Goal: Answer question/provide support

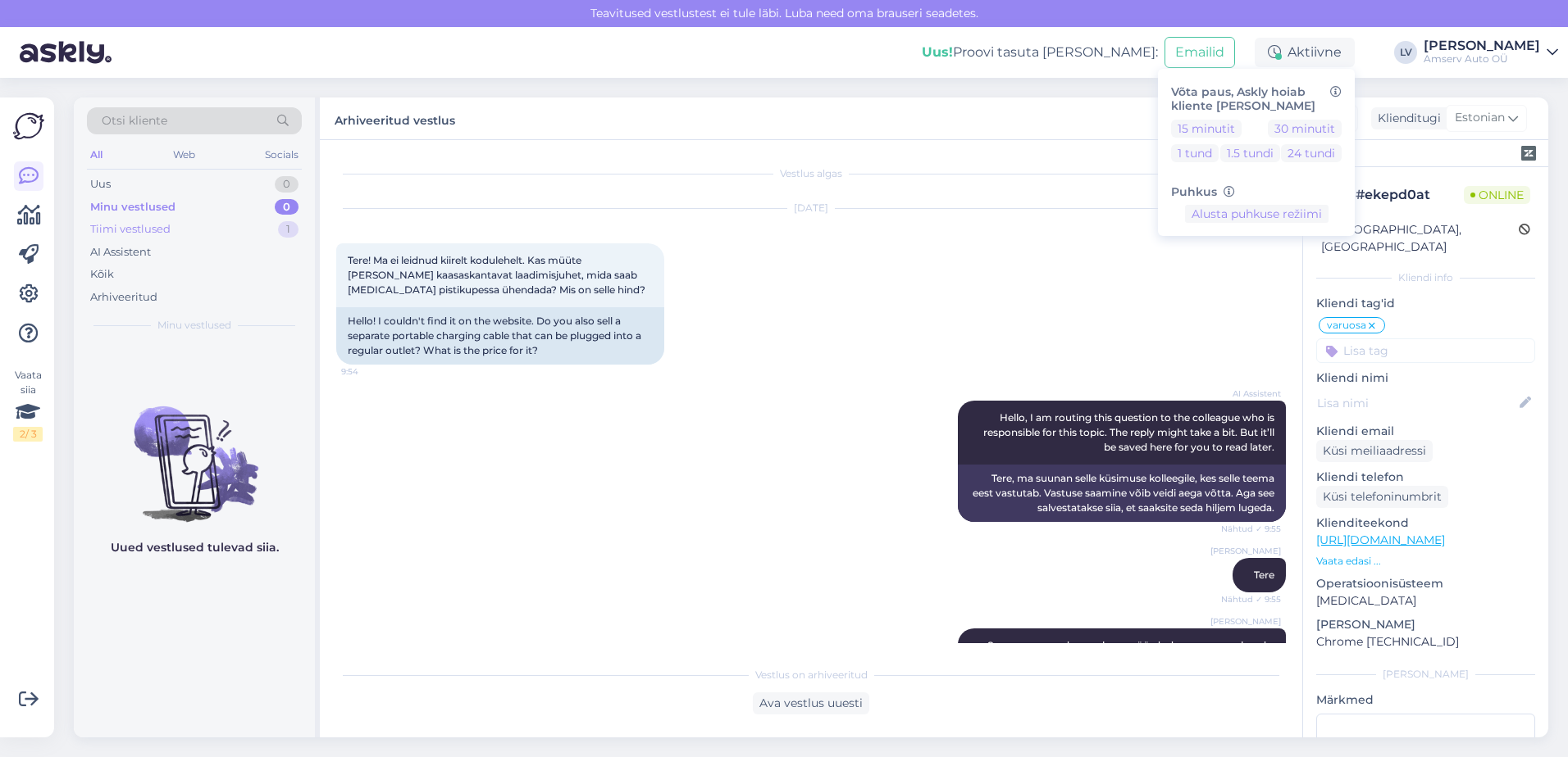
scroll to position [414, 0]
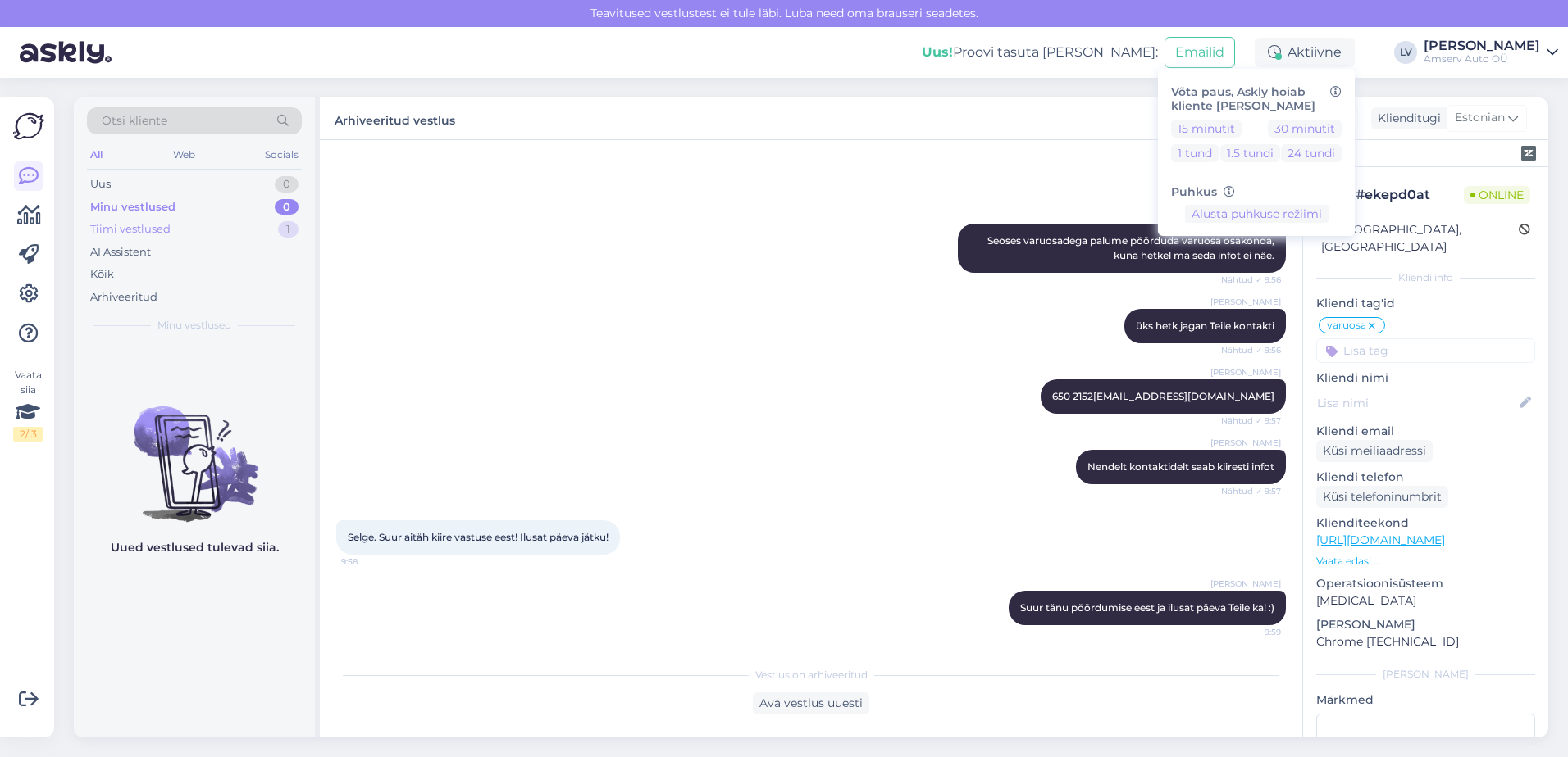
click at [214, 224] on div "Tiimi vestlused 1" at bounding box center [194, 230] width 215 height 23
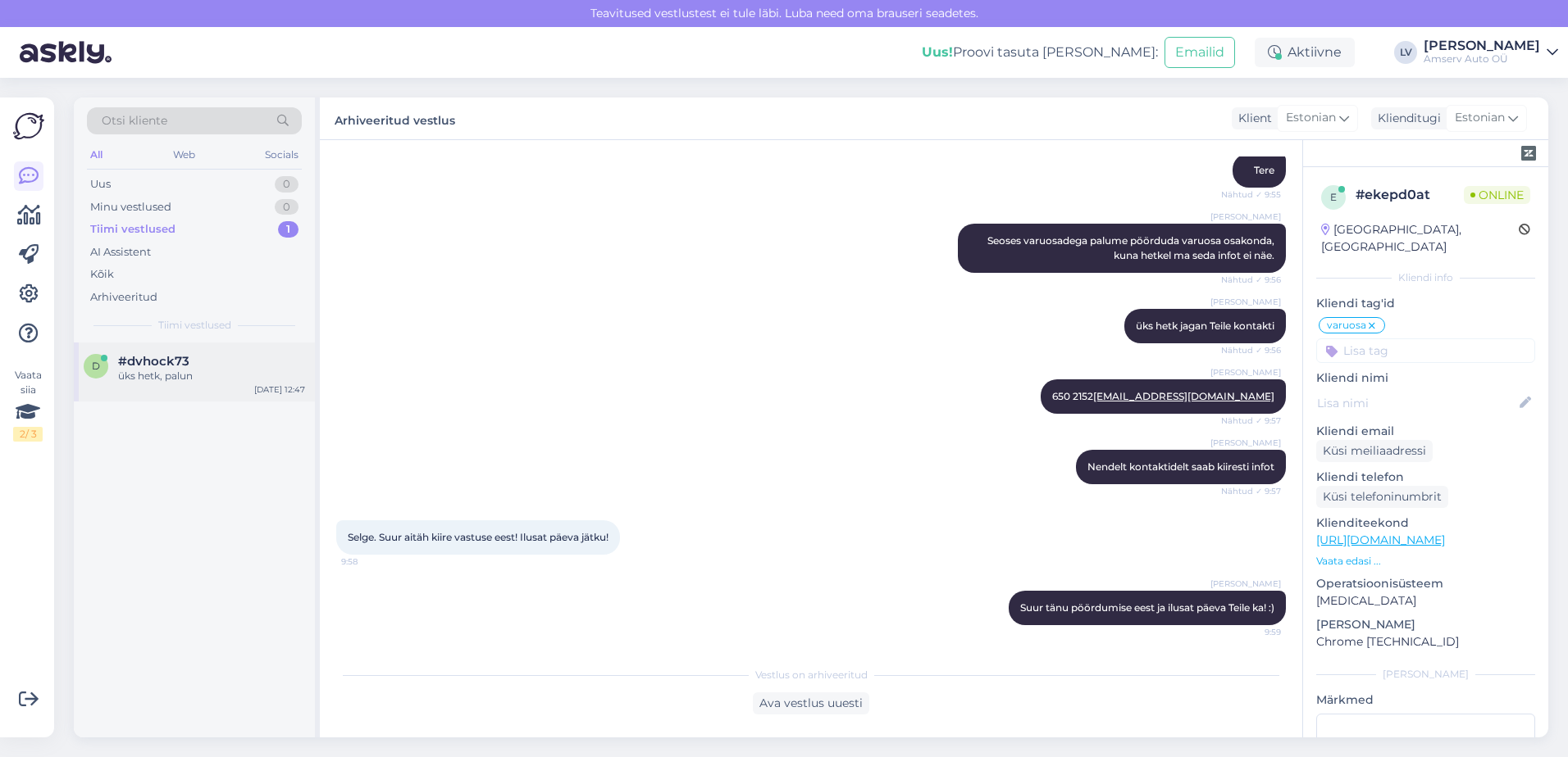
click at [182, 364] on span "#dvhock73" at bounding box center [153, 361] width 71 height 14
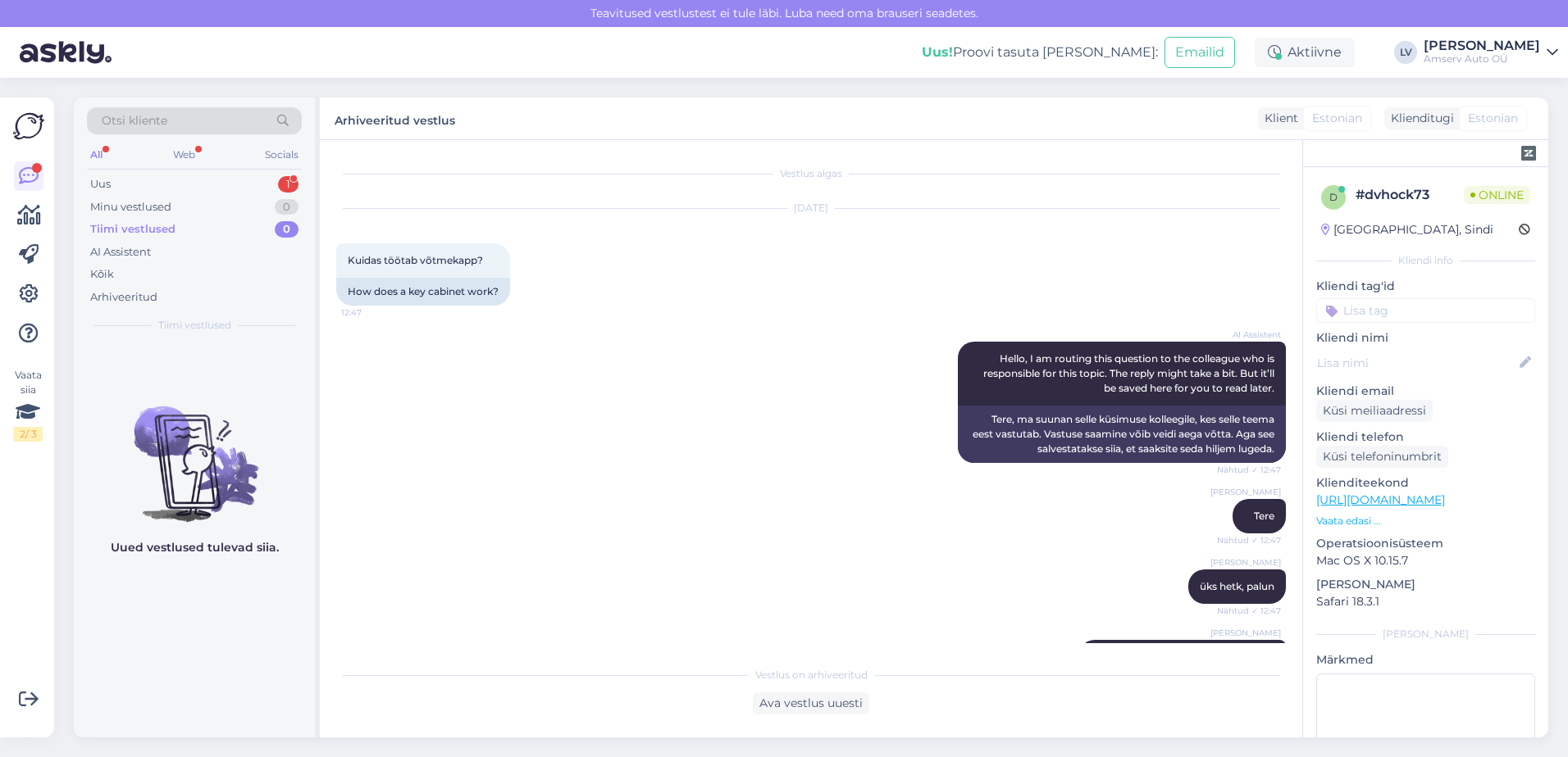
scroll to position [531, 0]
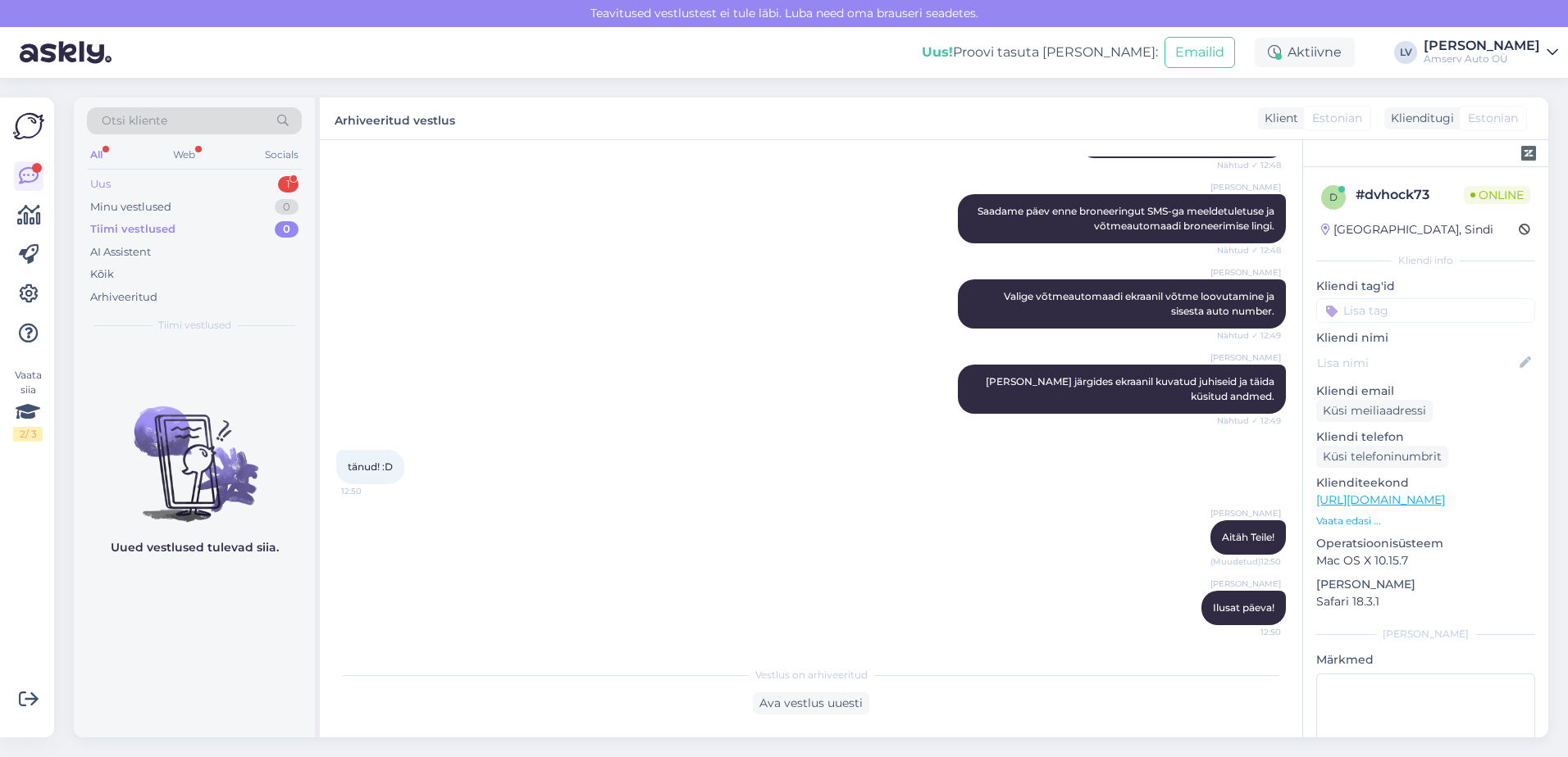
click at [218, 182] on div "Uus 1" at bounding box center [194, 185] width 215 height 23
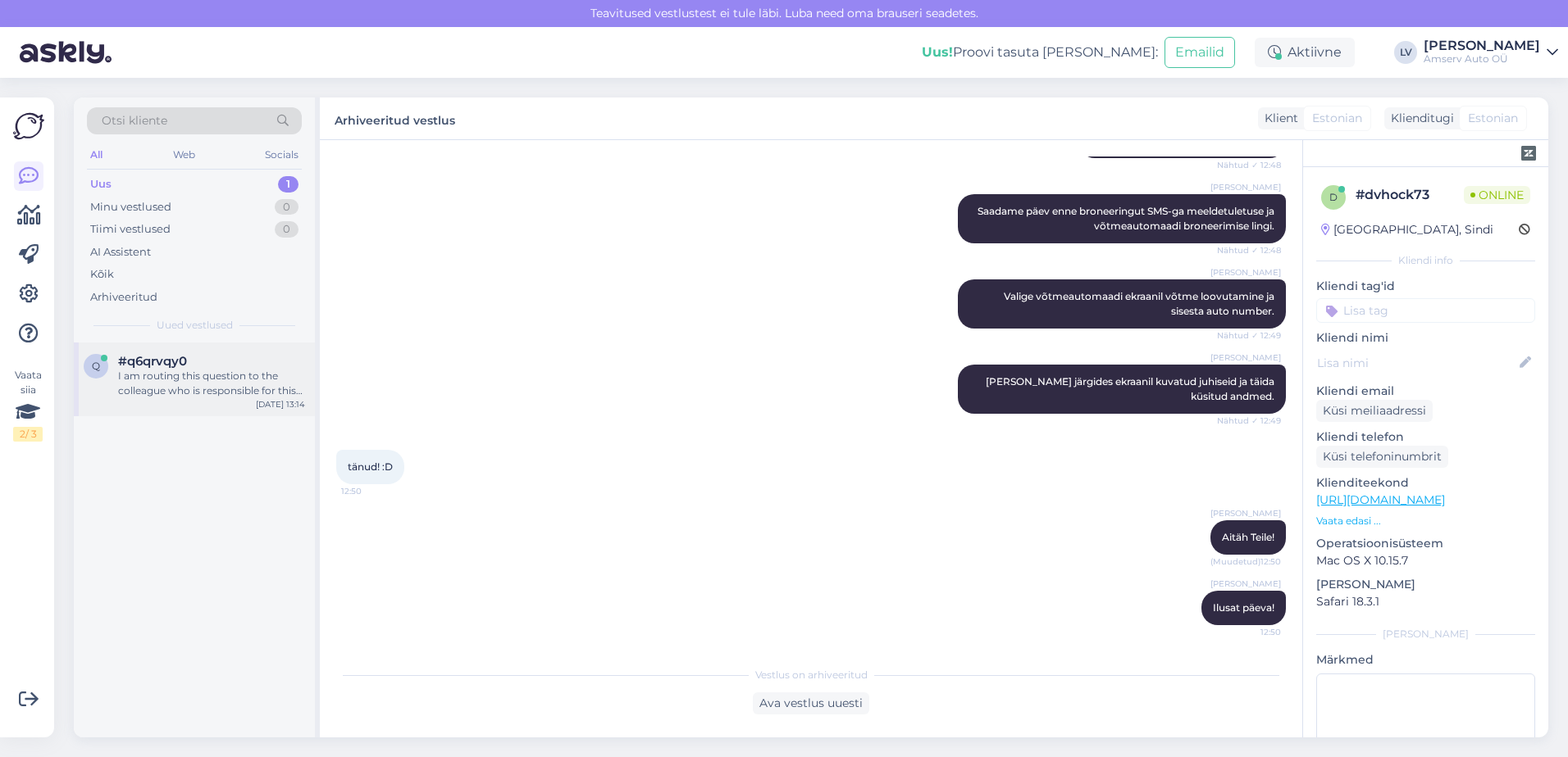
click at [180, 384] on div "I am routing this question to the colleague who is responsible for this topic. …" at bounding box center [211, 383] width 187 height 30
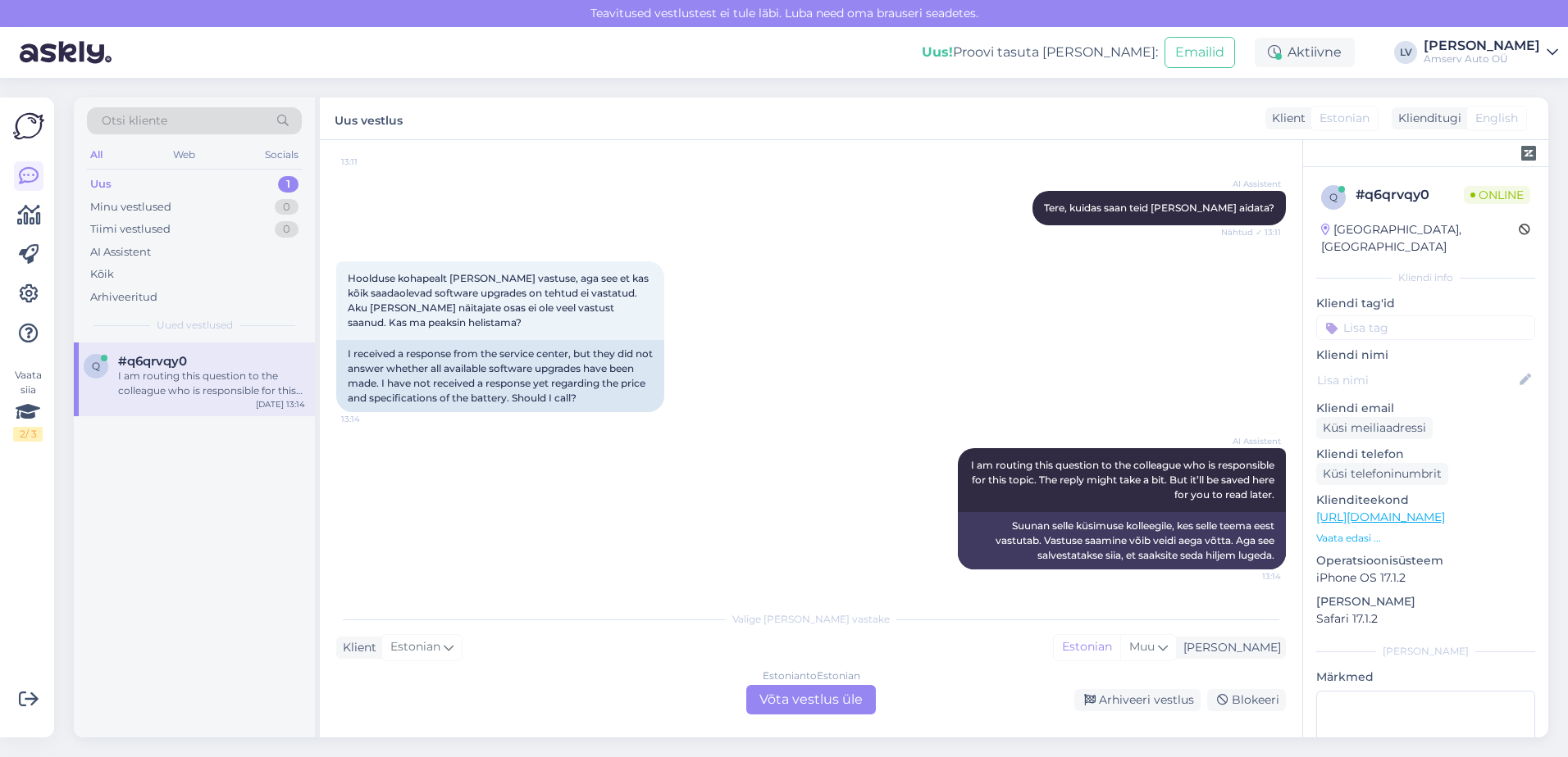
click at [771, 691] on div "Estonian to Estonian Võta vestlus üle" at bounding box center [811, 700] width 129 height 30
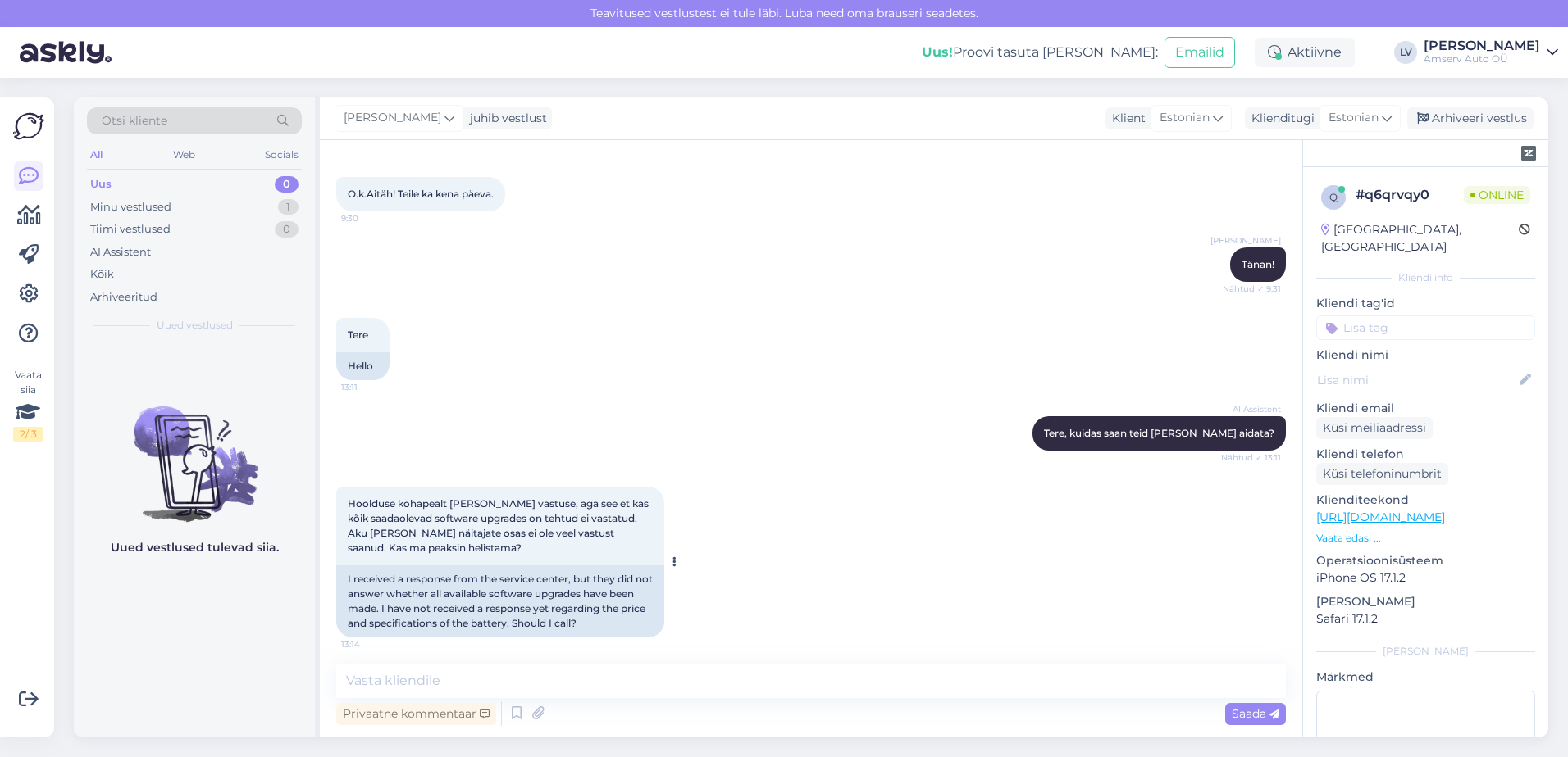
scroll to position [909, 0]
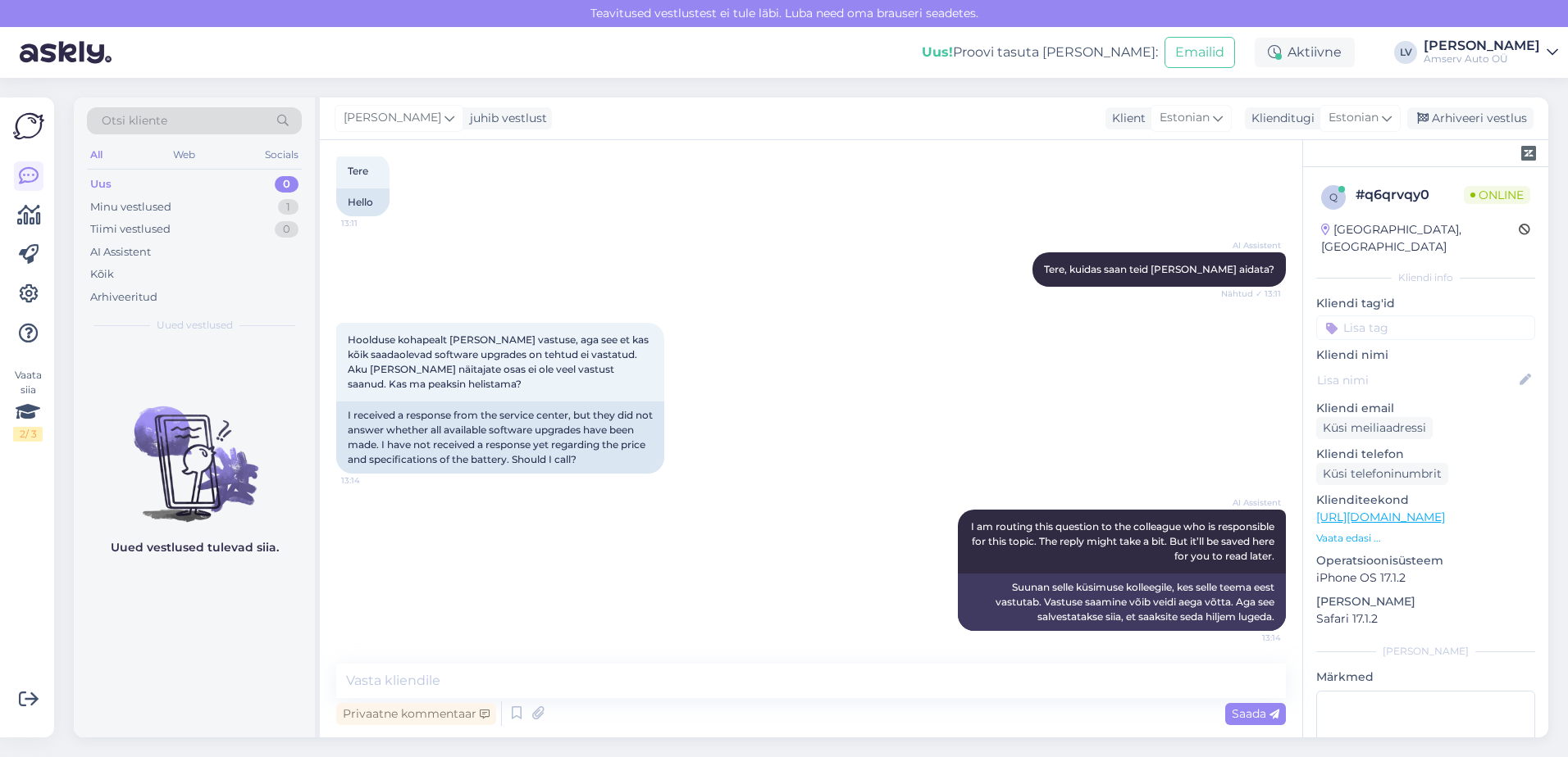
drag, startPoint x: 595, startPoint y: 663, endPoint x: 643, endPoint y: 651, distance: 49.5
click at [601, 663] on div "Vestlus algas Sep 30 2025 Tere 9:27 Hello AI Assistent Tere, kuidas saan teid t…" at bounding box center [811, 438] width 982 height 597
click at [667, 715] on div "Privaatne kommentaar Saada" at bounding box center [811, 713] width 950 height 31
click at [647, 681] on textarea at bounding box center [811, 681] width 950 height 34
type textarea "Tere"
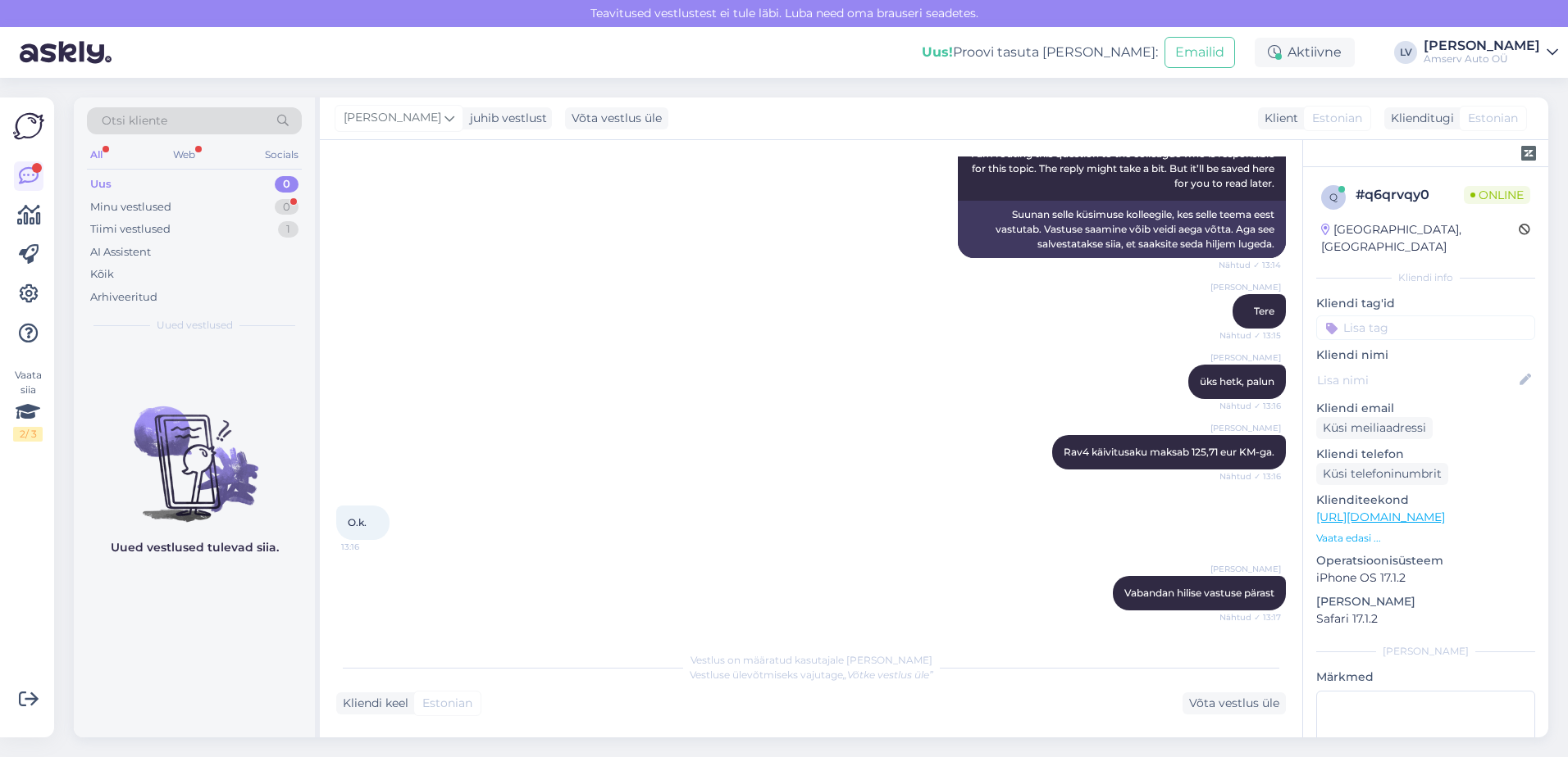
scroll to position [1367, 0]
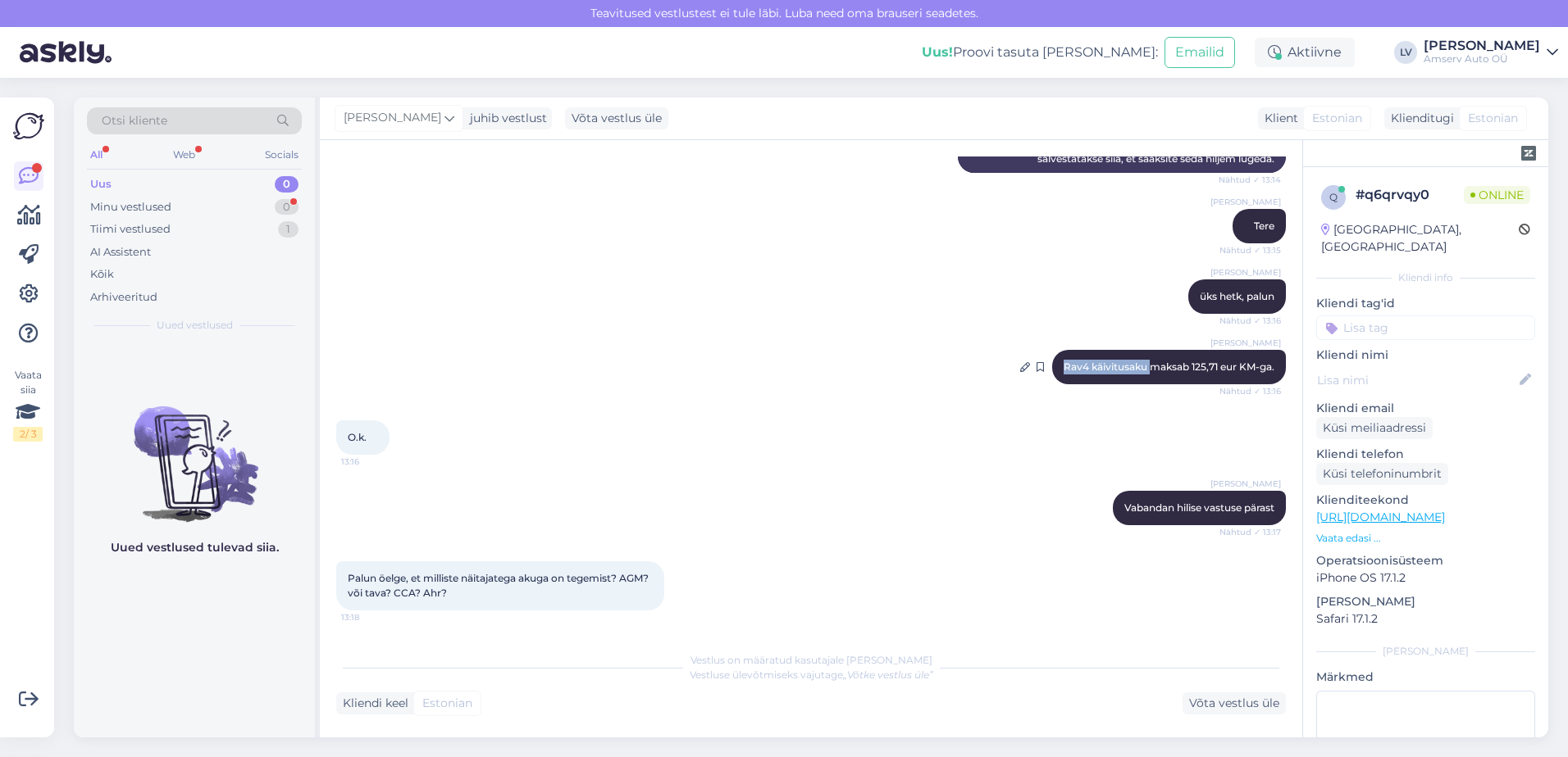
drag, startPoint x: 1050, startPoint y: 362, endPoint x: 1138, endPoint y: 368, distance: 88.2
click at [1138, 368] on span "Rav4 käivitusaku maksab 125,71 eur KM-ga." at bounding box center [1169, 367] width 211 height 13
drag, startPoint x: 1138, startPoint y: 368, endPoint x: 1105, endPoint y: 365, distance: 33.1
copy span "Rav4 käivitusaku"
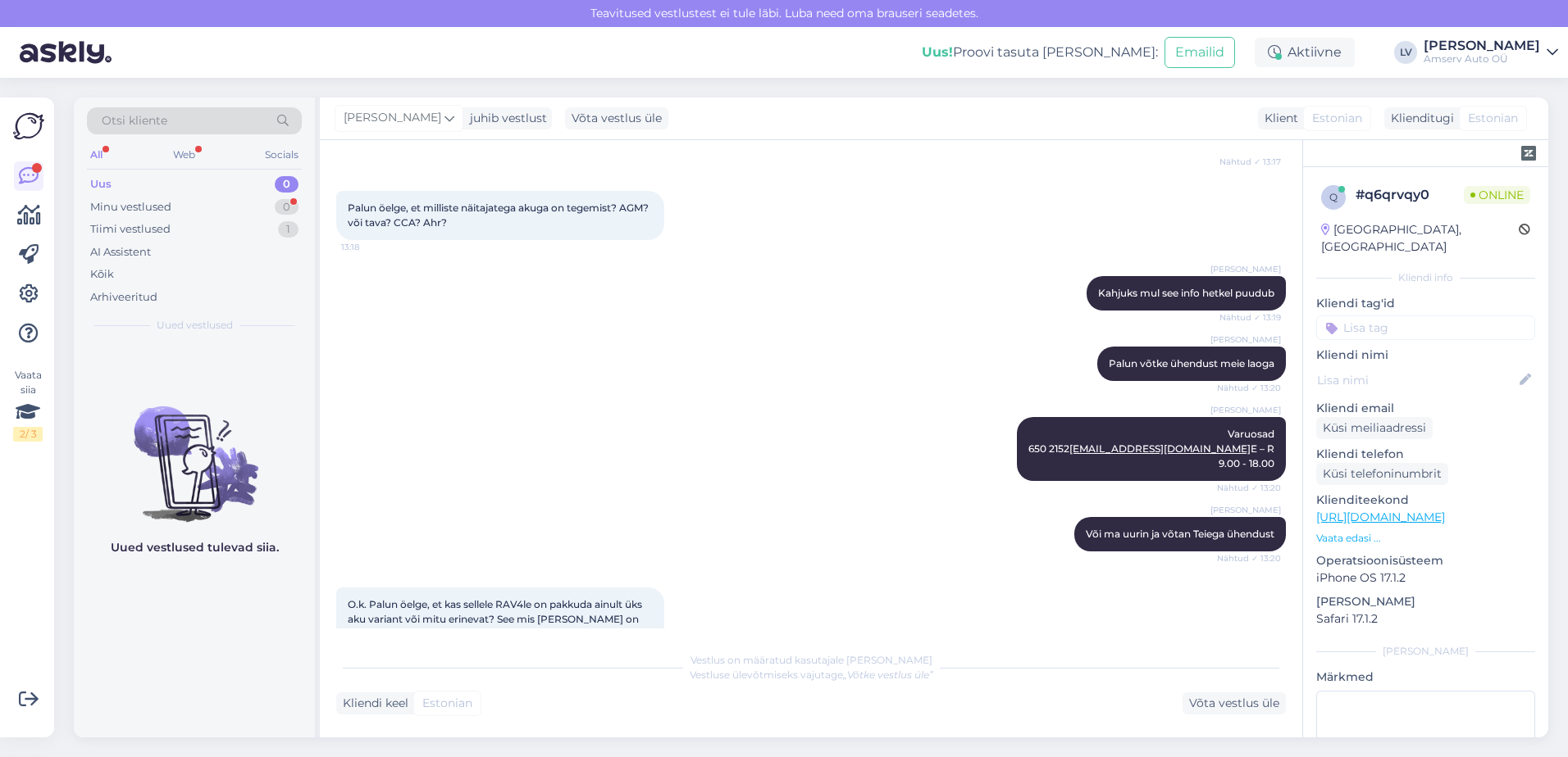
scroll to position [1837, 0]
